Goal: Task Accomplishment & Management: Use online tool/utility

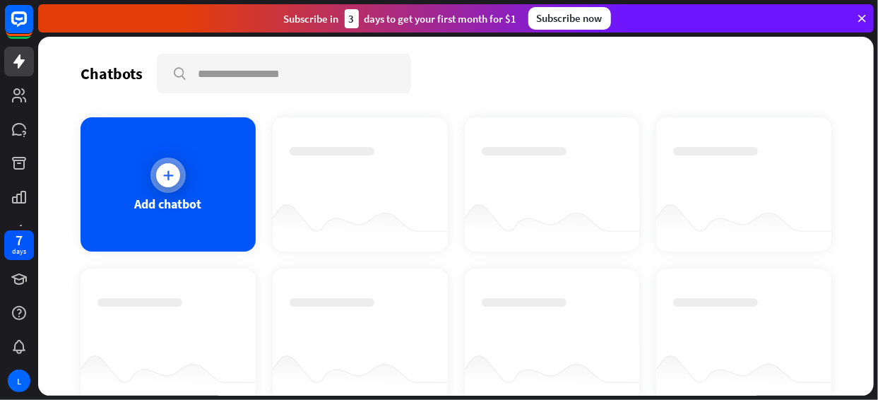
click at [158, 182] on div at bounding box center [168, 175] width 24 height 24
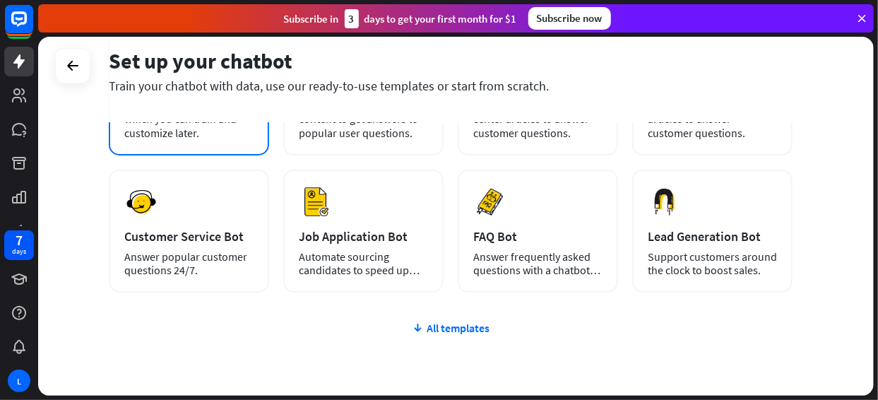
scroll to position [225, 0]
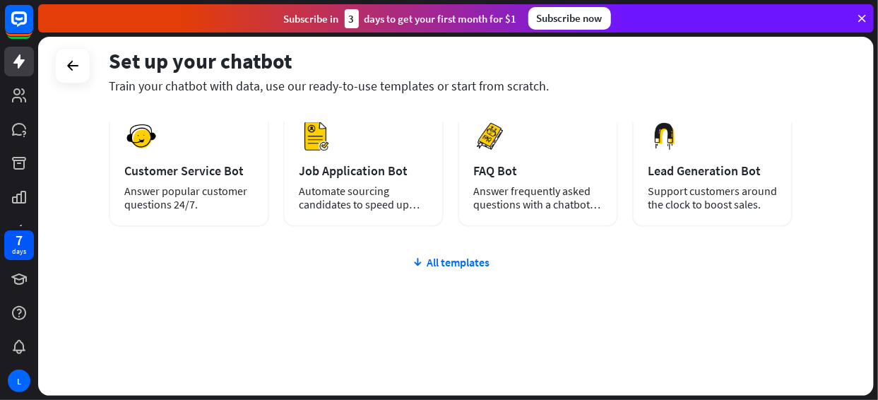
click at [420, 268] on div "plus Blank Bot Create a blank chatbot, which you can train and customize later.…" at bounding box center [451, 178] width 684 height 435
click at [416, 264] on icon at bounding box center [417, 262] width 11 height 14
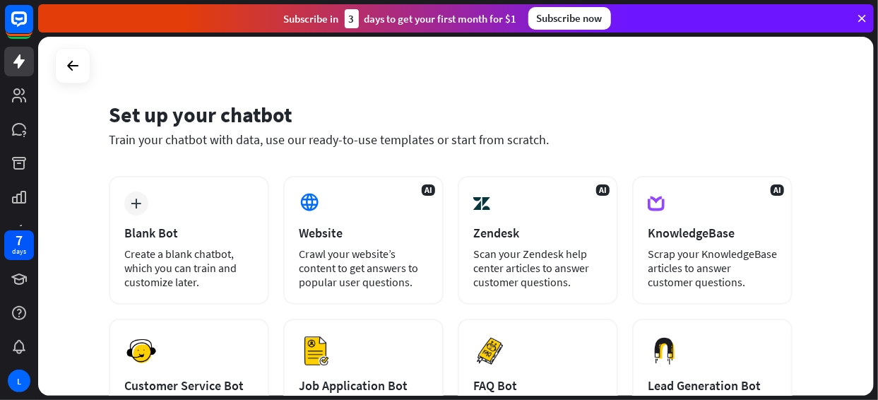
scroll to position [0, 0]
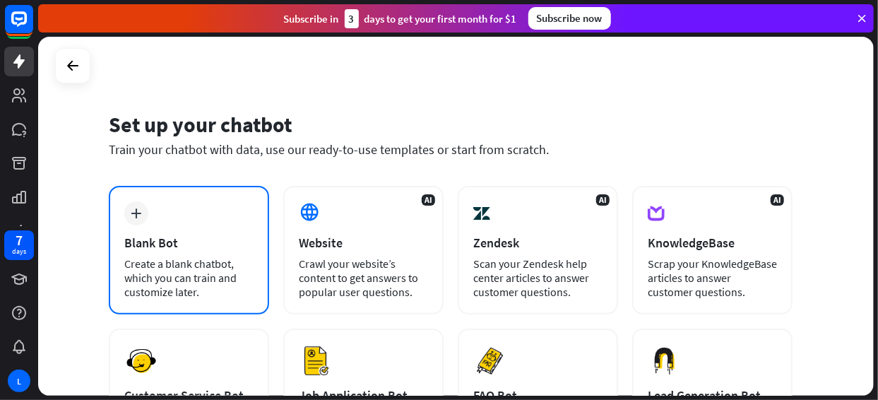
click at [180, 256] on div "Create a blank chatbot, which you can train and customize later." at bounding box center [188, 277] width 129 height 42
